Goal: Information Seeking & Learning: Understand process/instructions

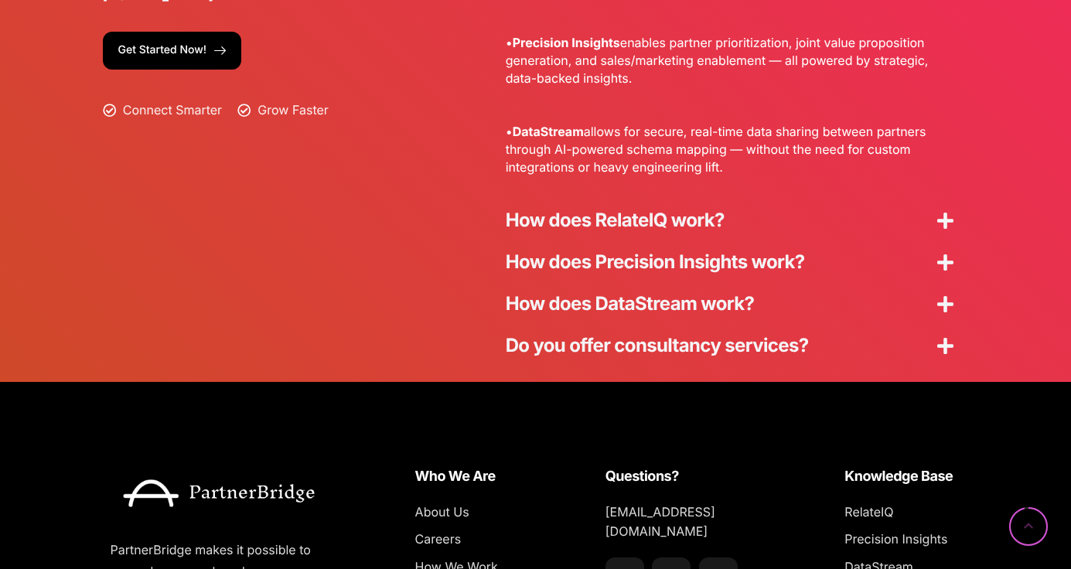
scroll to position [4273, 0]
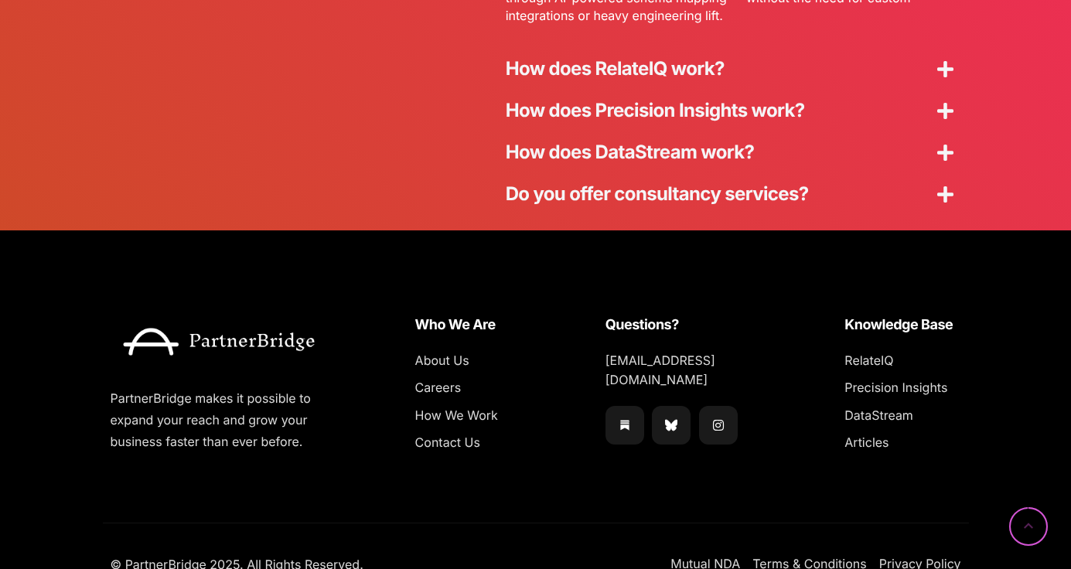
click at [564, 69] on link "How does RelateIQ work?" at bounding box center [615, 68] width 219 height 22
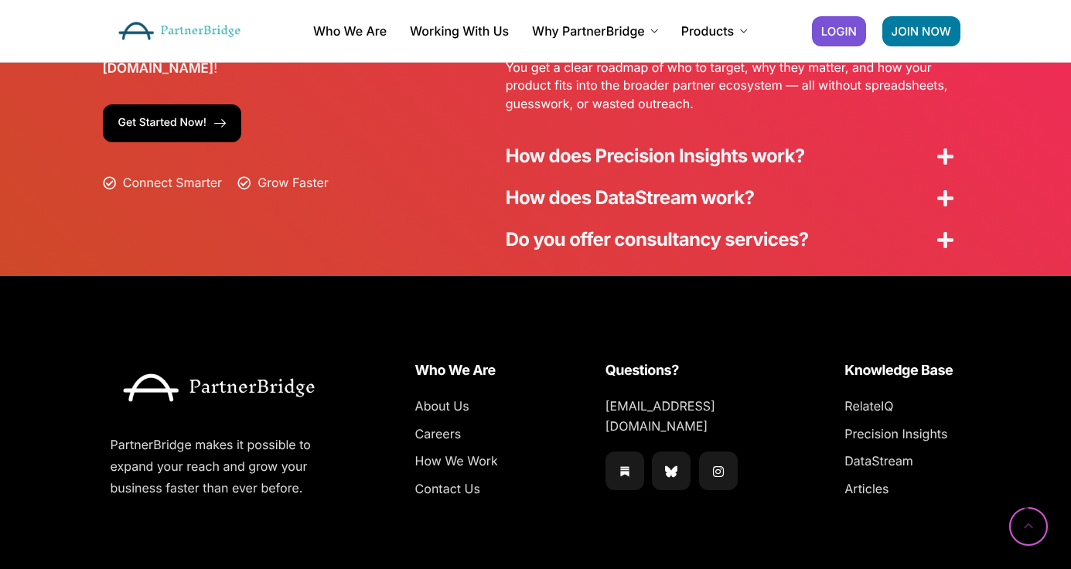
scroll to position [3976, 0]
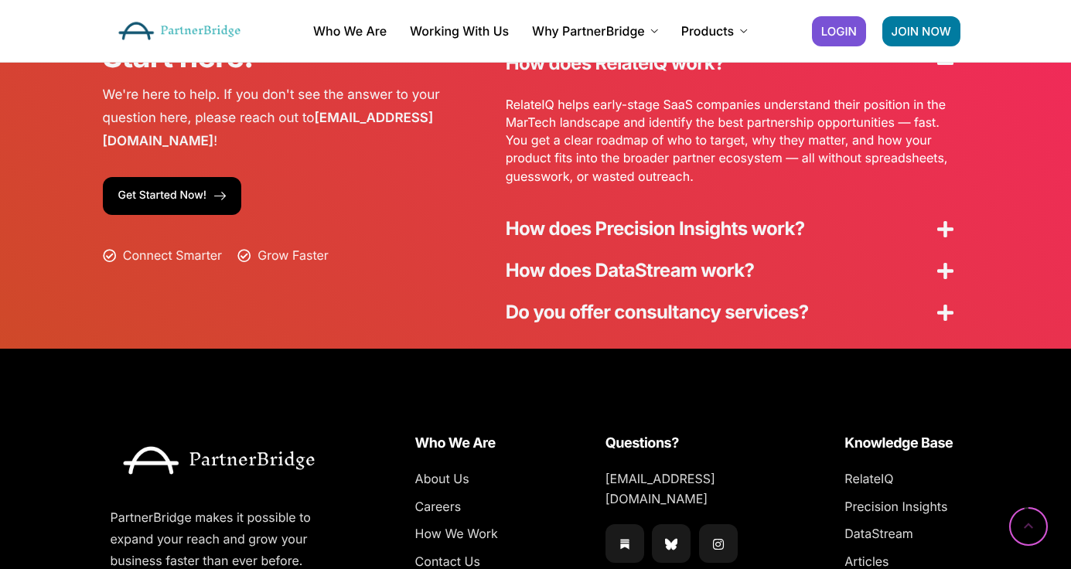
click at [512, 228] on link "How does Precision Insights work?" at bounding box center [655, 228] width 299 height 22
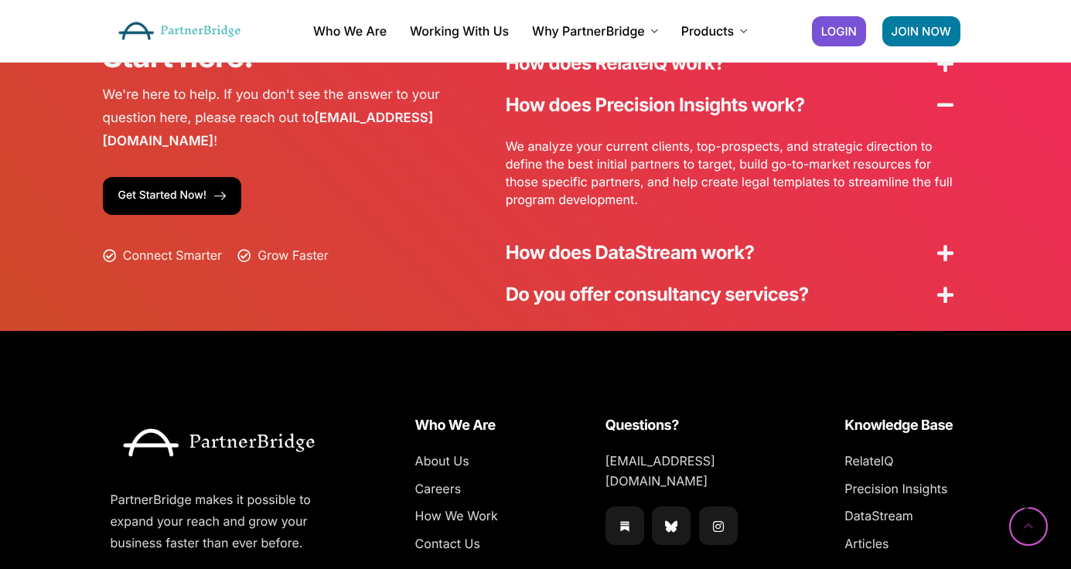
click at [530, 247] on link "How does DataStream work?" at bounding box center [630, 252] width 249 height 22
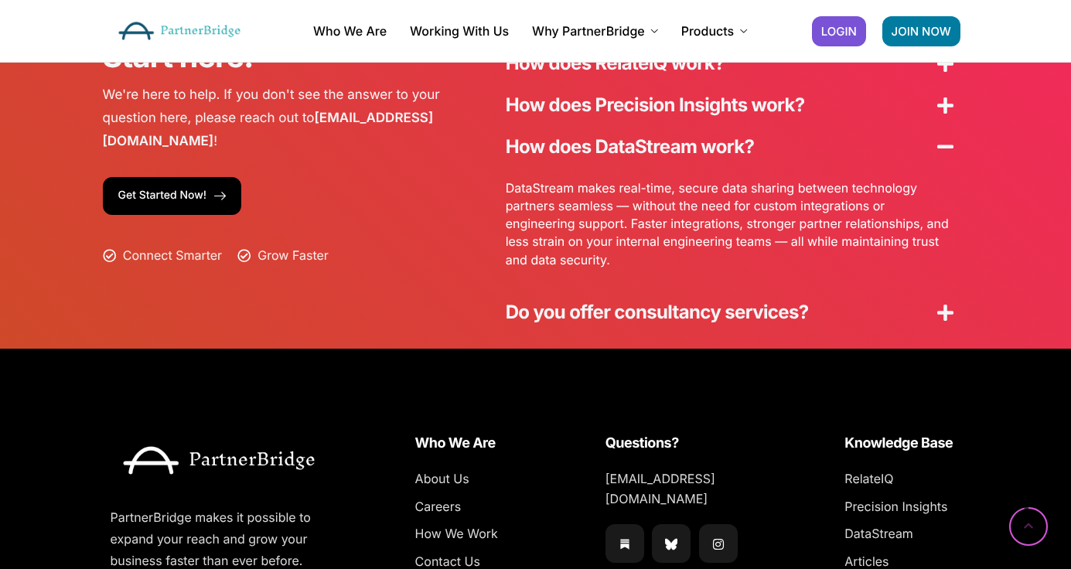
click at [537, 321] on link "Do you offer consultancy services?" at bounding box center [657, 312] width 303 height 22
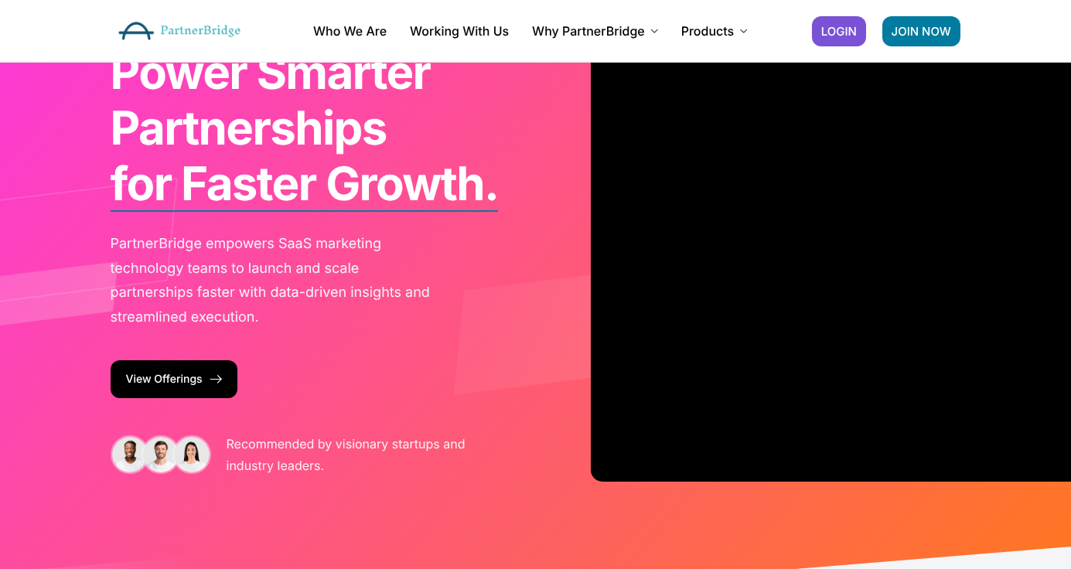
scroll to position [0, 0]
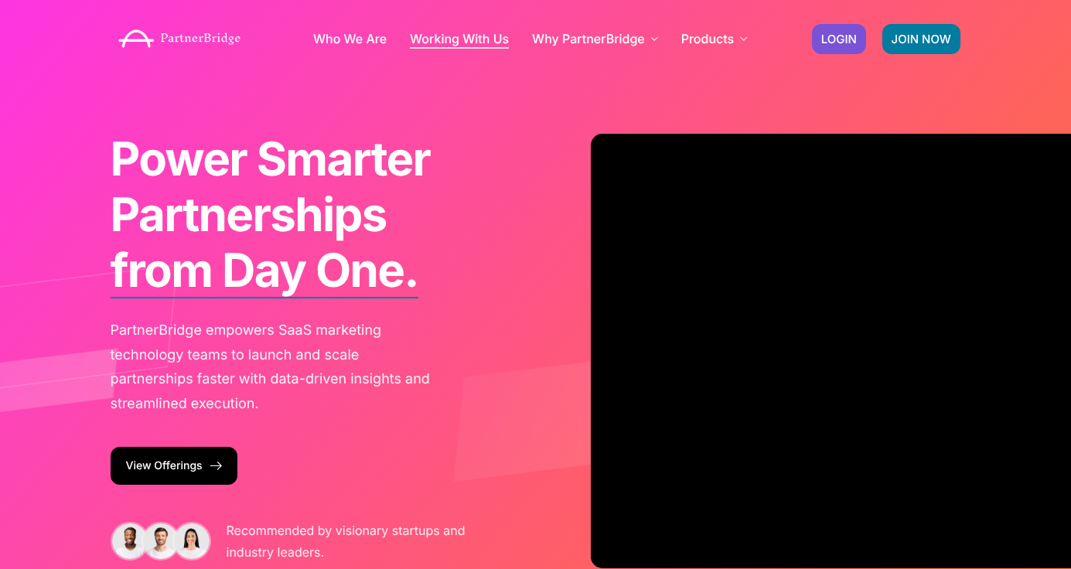
click at [468, 32] on link "Working With Us" at bounding box center [459, 38] width 99 height 12
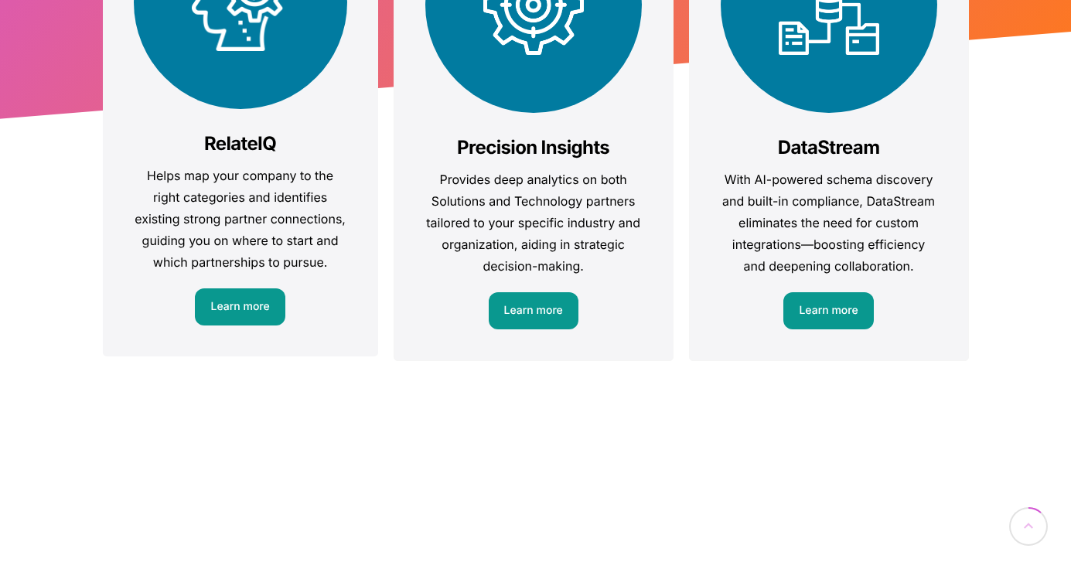
scroll to position [431, 0]
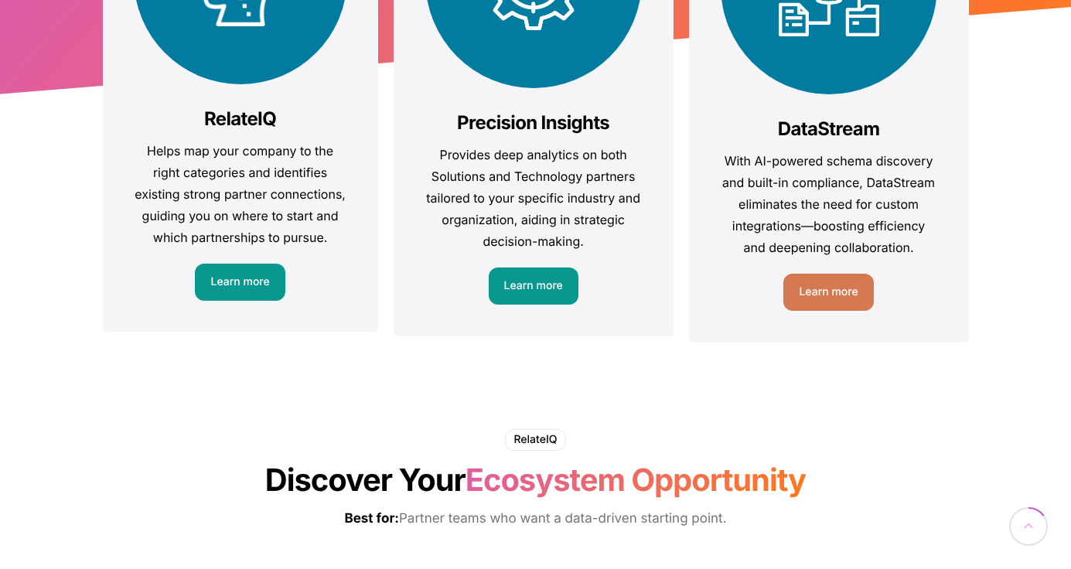
click at [843, 285] on link "Learn more" at bounding box center [828, 292] width 90 height 37
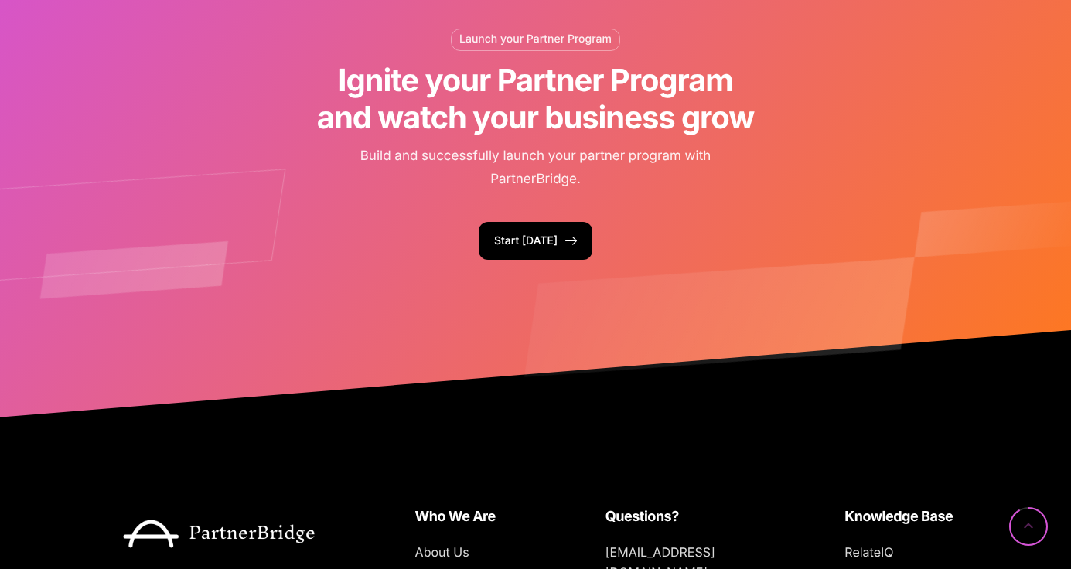
scroll to position [2838, 0]
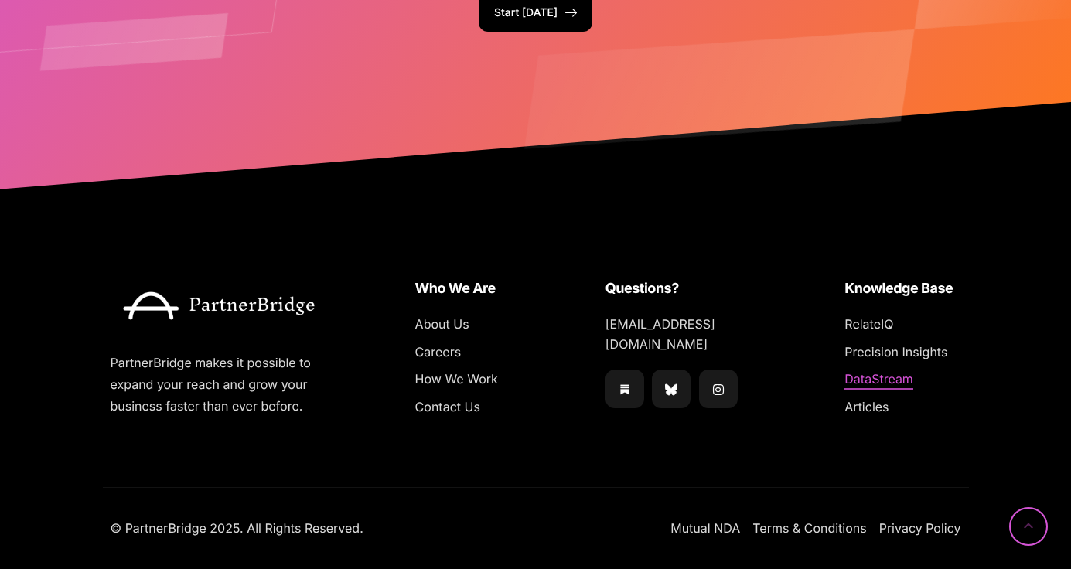
click at [883, 380] on span "DataStream" at bounding box center [878, 380] width 69 height 20
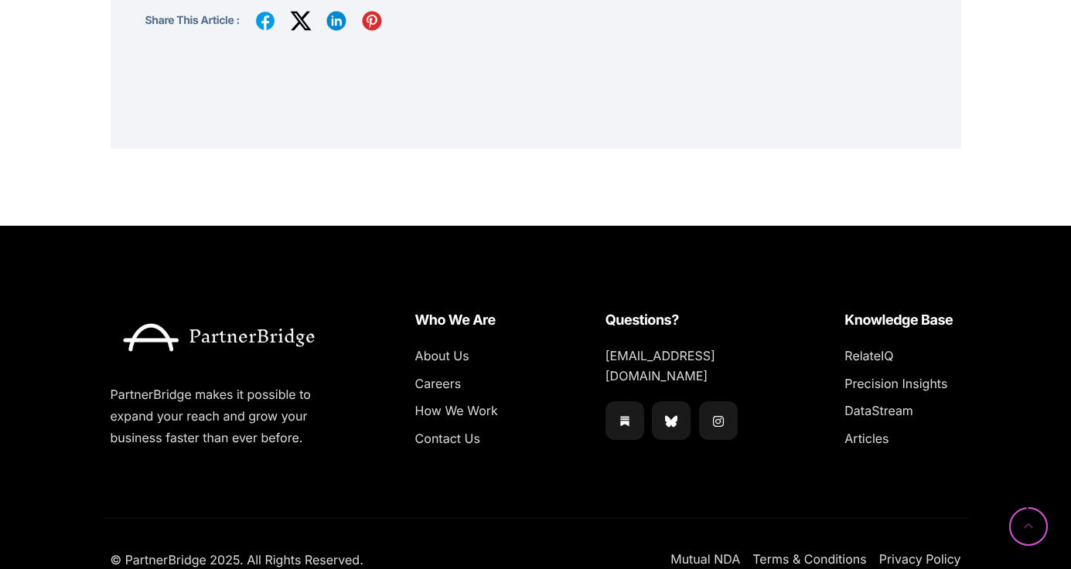
scroll to position [543, 0]
